Goal: Task Accomplishment & Management: Manage account settings

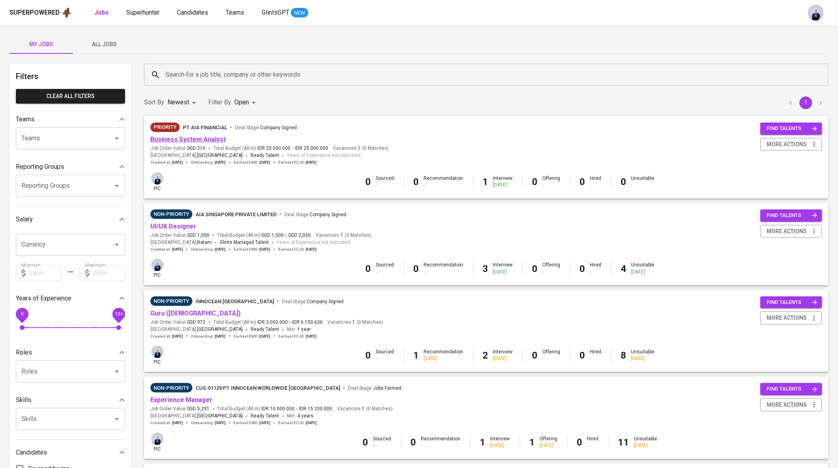
click at [192, 139] on link "Business System Analyst" at bounding box center [187, 140] width 75 height 8
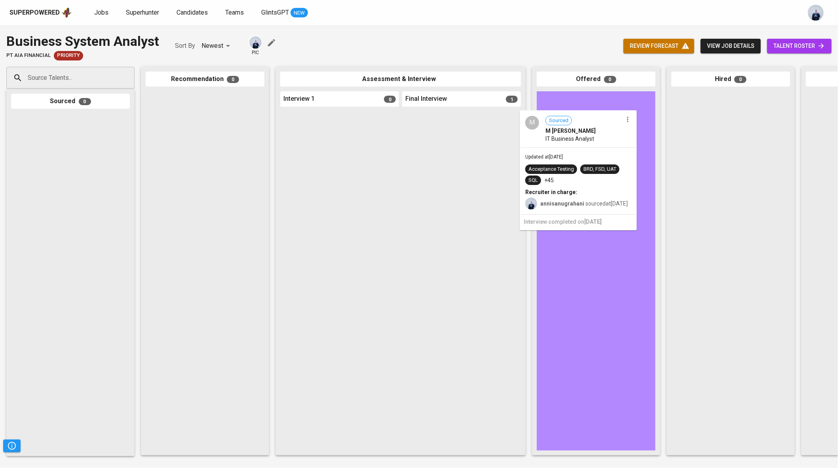
drag, startPoint x: 444, startPoint y: 155, endPoint x: 564, endPoint y: 155, distance: 119.9
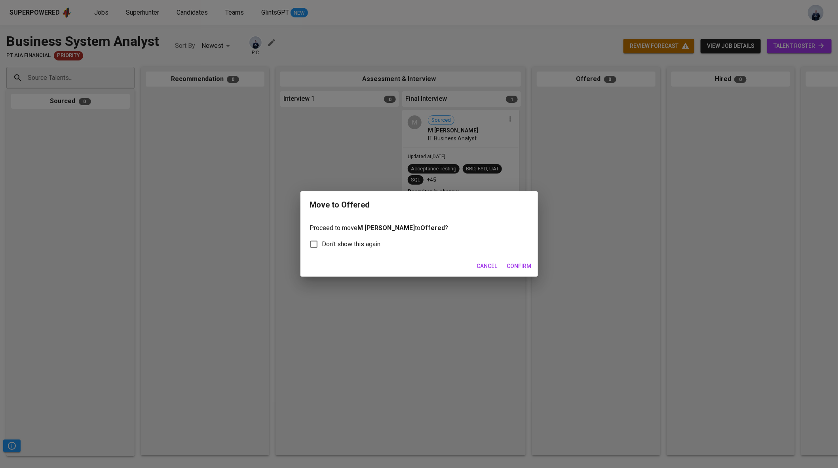
click at [514, 265] on span "Confirm" at bounding box center [519, 267] width 25 height 10
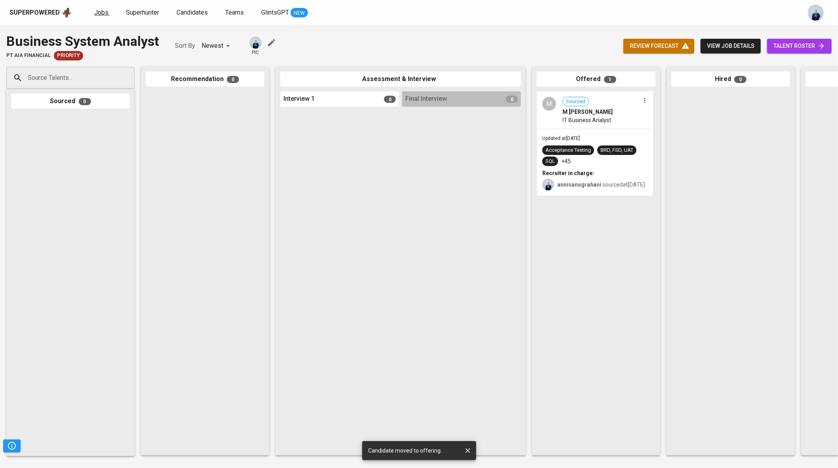
click at [100, 16] on link "Jobs" at bounding box center [102, 13] width 16 height 10
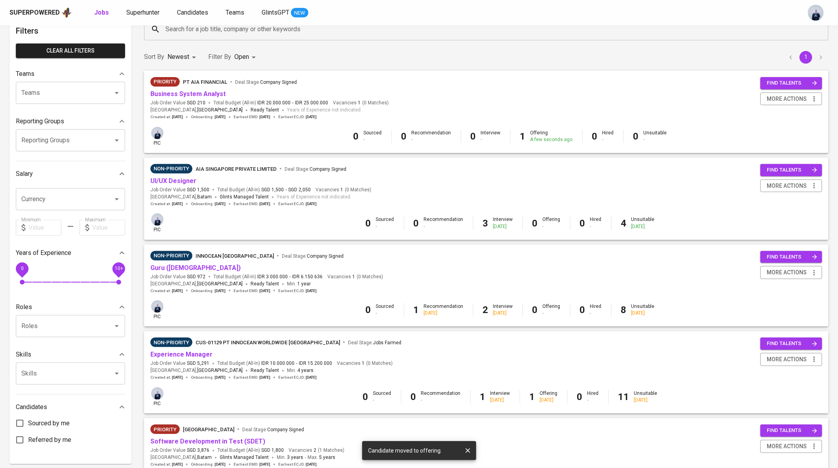
scroll to position [47, 0]
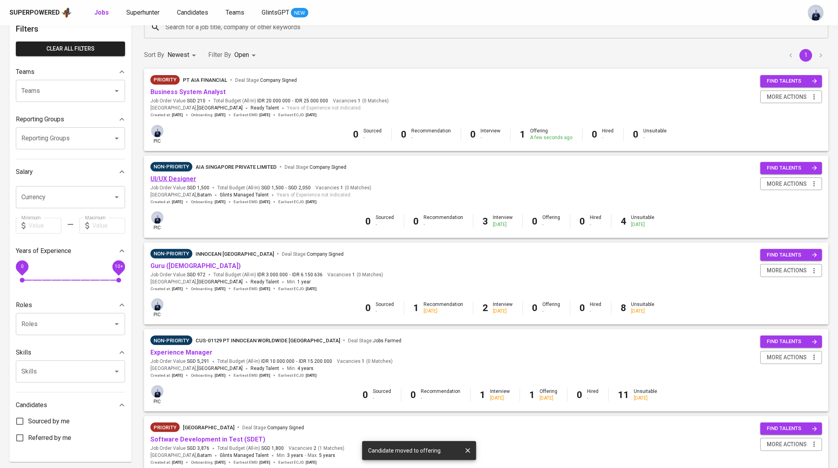
click at [156, 177] on link "UI/UX Designer" at bounding box center [173, 179] width 46 height 8
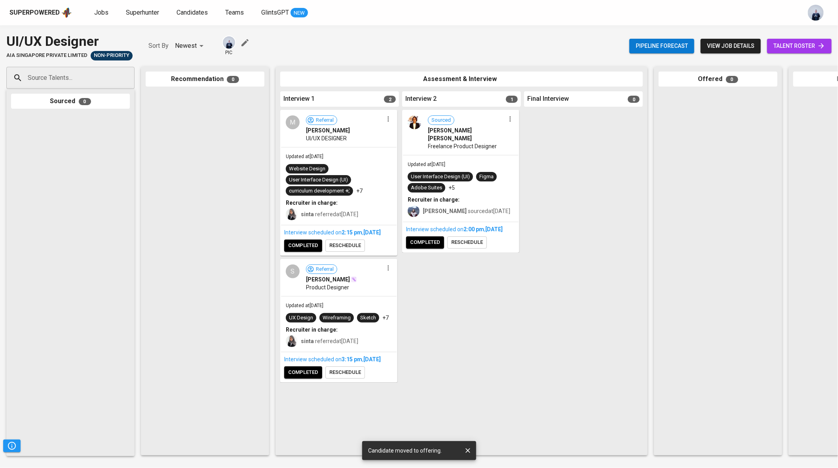
click at [347, 377] on span "reschedule" at bounding box center [345, 372] width 32 height 9
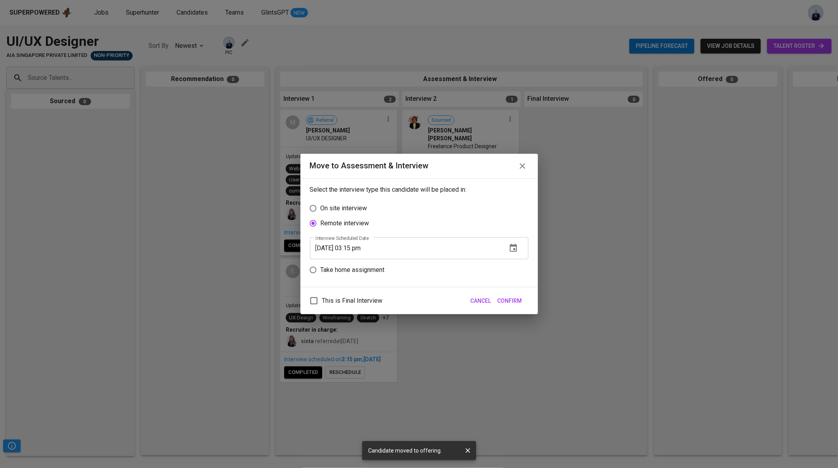
click at [356, 247] on input "[DATE] 03:15 pm" at bounding box center [405, 248] width 191 height 22
type input "[DATE] 04:15 pm"
click at [505, 305] on span "Confirm" at bounding box center [509, 301] width 25 height 10
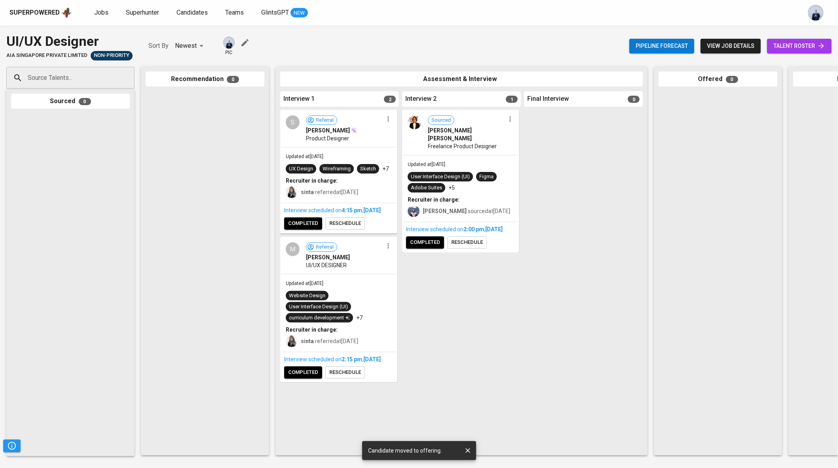
click at [351, 228] on span "reschedule" at bounding box center [345, 223] width 32 height 9
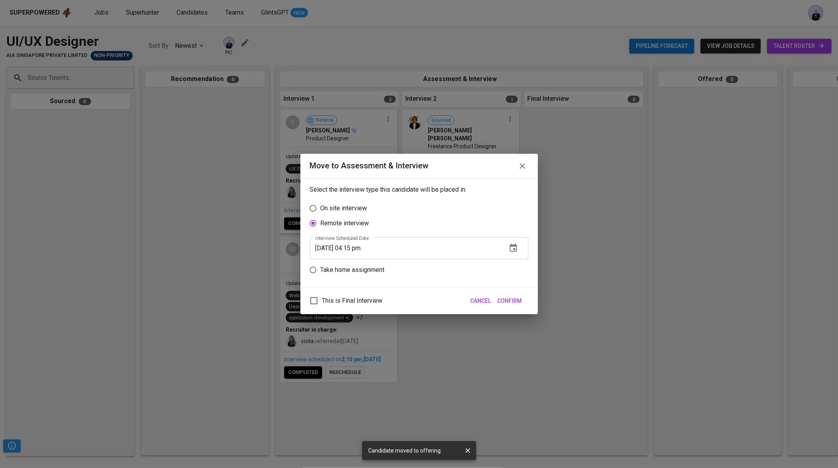
click at [210, 210] on div "Move to Assessment & Interview Select the interview type this candidate will be…" at bounding box center [419, 234] width 838 height 468
click at [479, 303] on span "Cancel" at bounding box center [480, 301] width 21 height 10
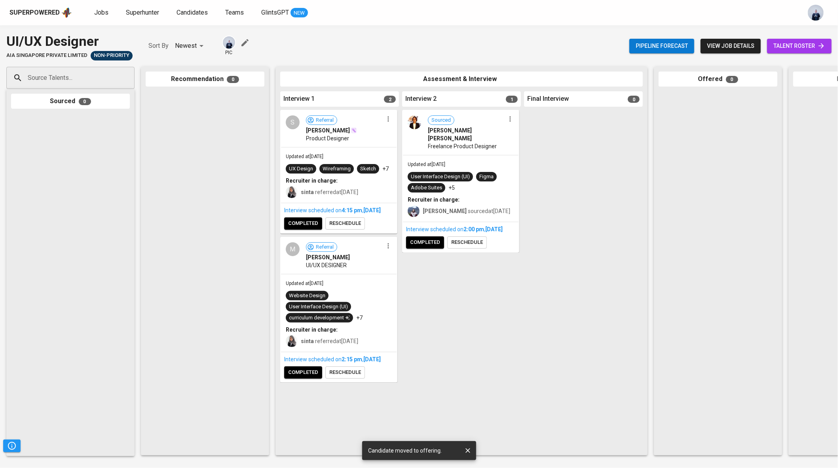
click at [343, 377] on span "reschedule" at bounding box center [345, 372] width 32 height 9
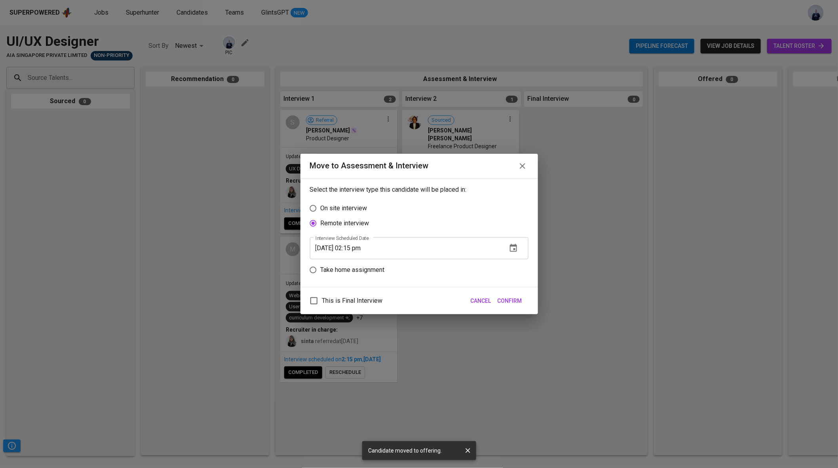
click at [512, 248] on icon "button" at bounding box center [512, 248] width 9 height 9
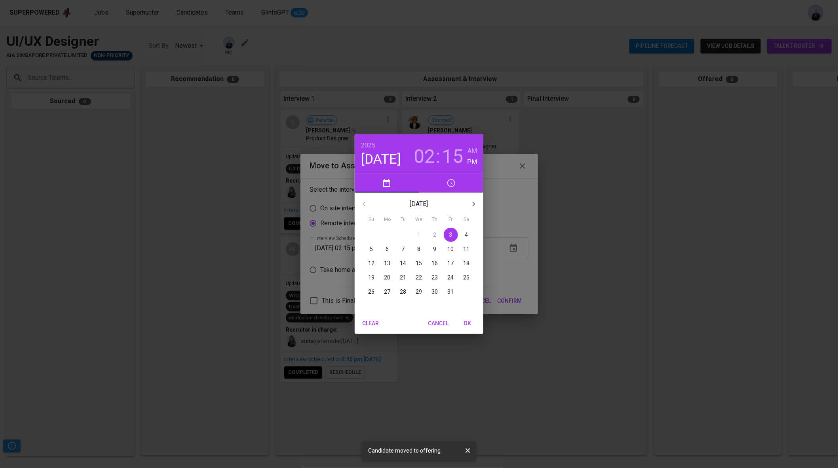
click at [416, 262] on p "15" at bounding box center [419, 264] width 6 height 8
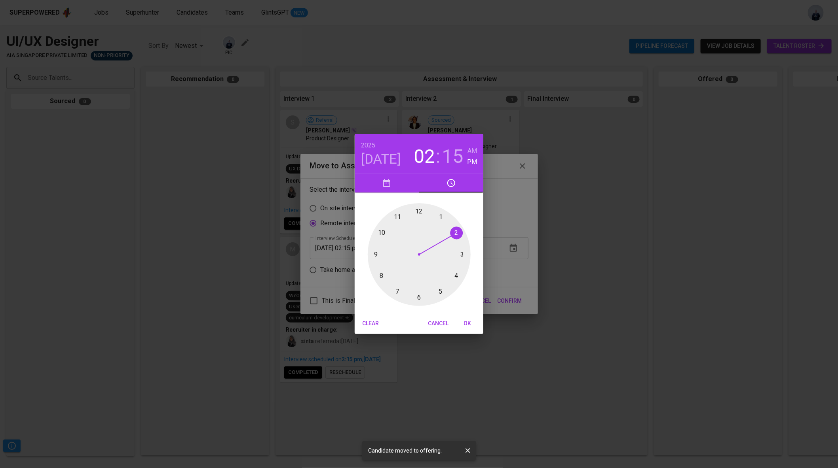
click at [440, 320] on span "Cancel" at bounding box center [438, 324] width 21 height 10
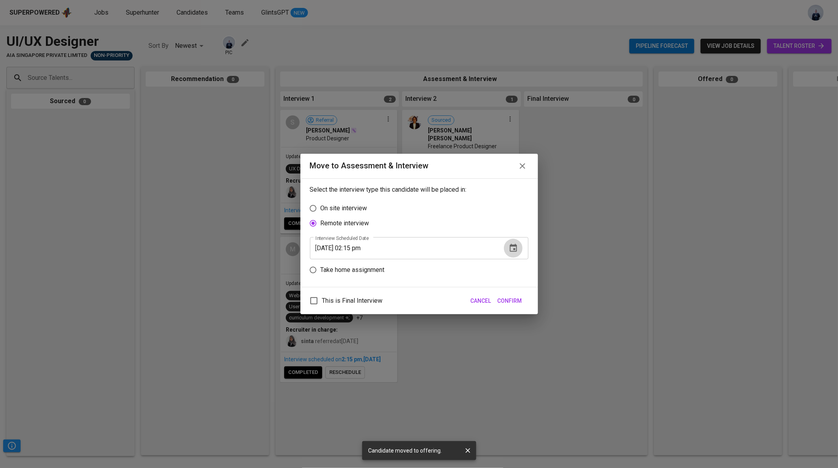
click at [512, 247] on icon "button" at bounding box center [512, 248] width 9 height 9
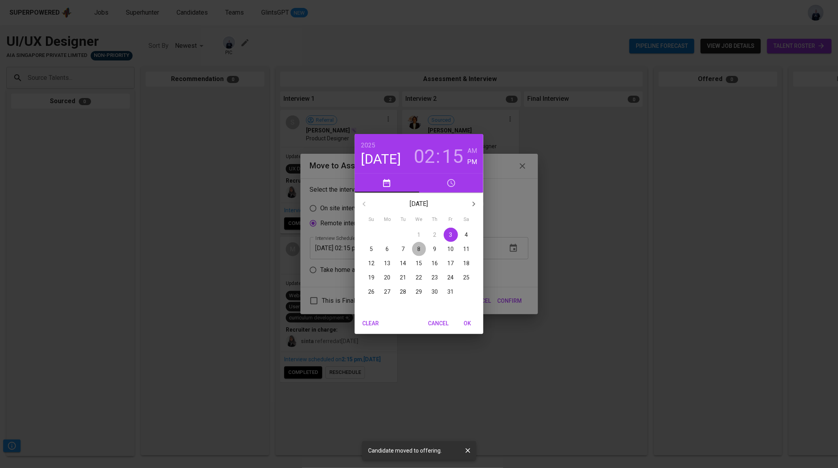
click at [417, 248] on span "8" at bounding box center [419, 249] width 14 height 8
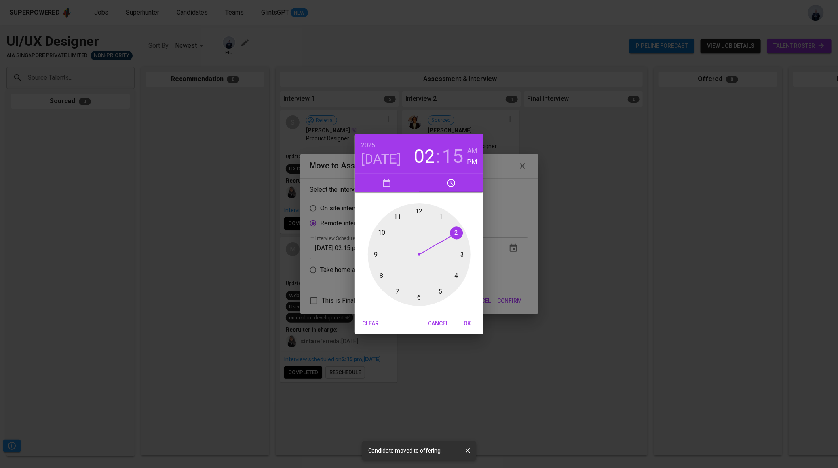
click at [464, 321] on span "OK" at bounding box center [467, 324] width 19 height 10
type input "[DATE] 02:15 pm"
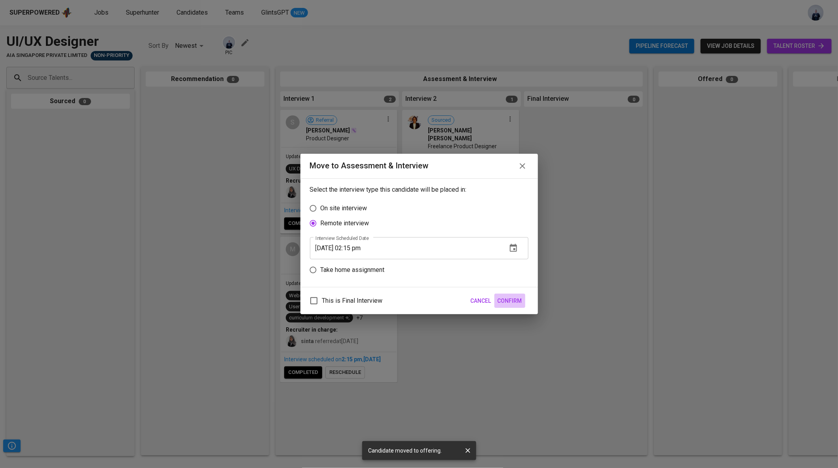
click at [518, 300] on span "Confirm" at bounding box center [509, 301] width 25 height 10
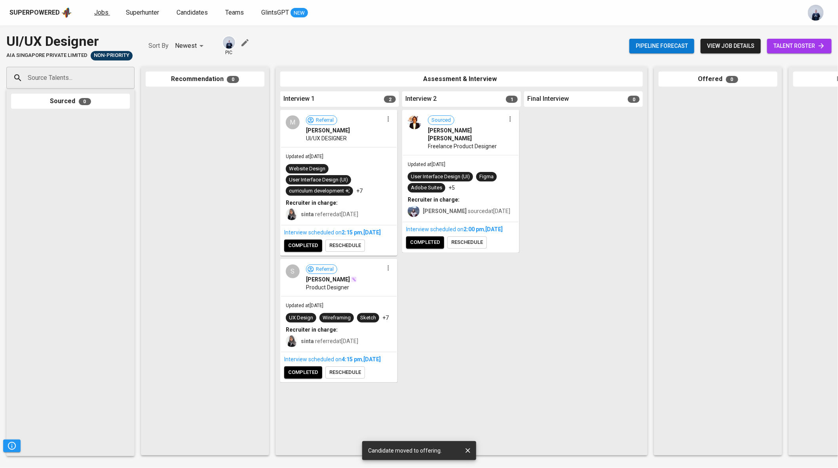
click at [100, 12] on span "Jobs" at bounding box center [101, 13] width 14 height 8
